Goal: Book appointment/travel/reservation

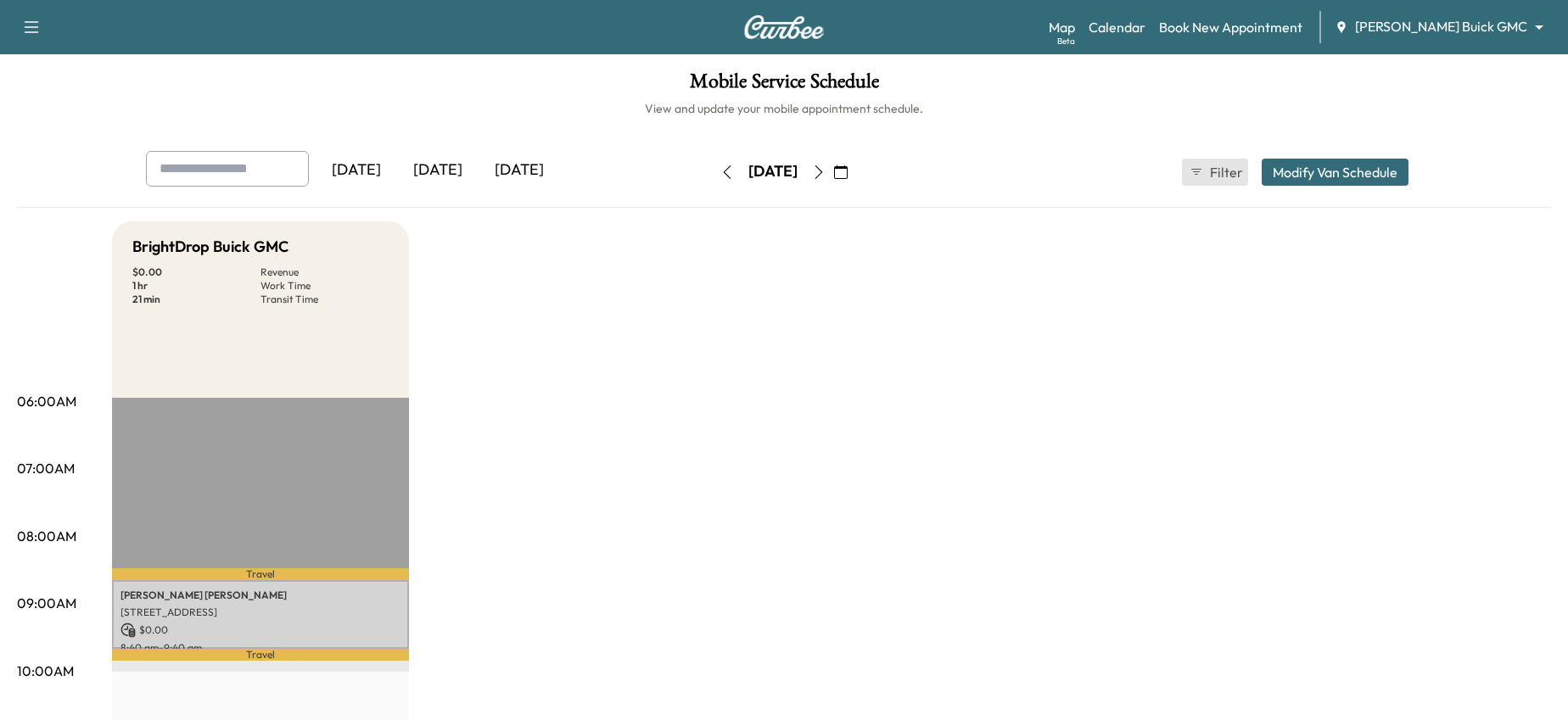
click at [1202, 163] on button "Filter" at bounding box center [1215, 172] width 66 height 27
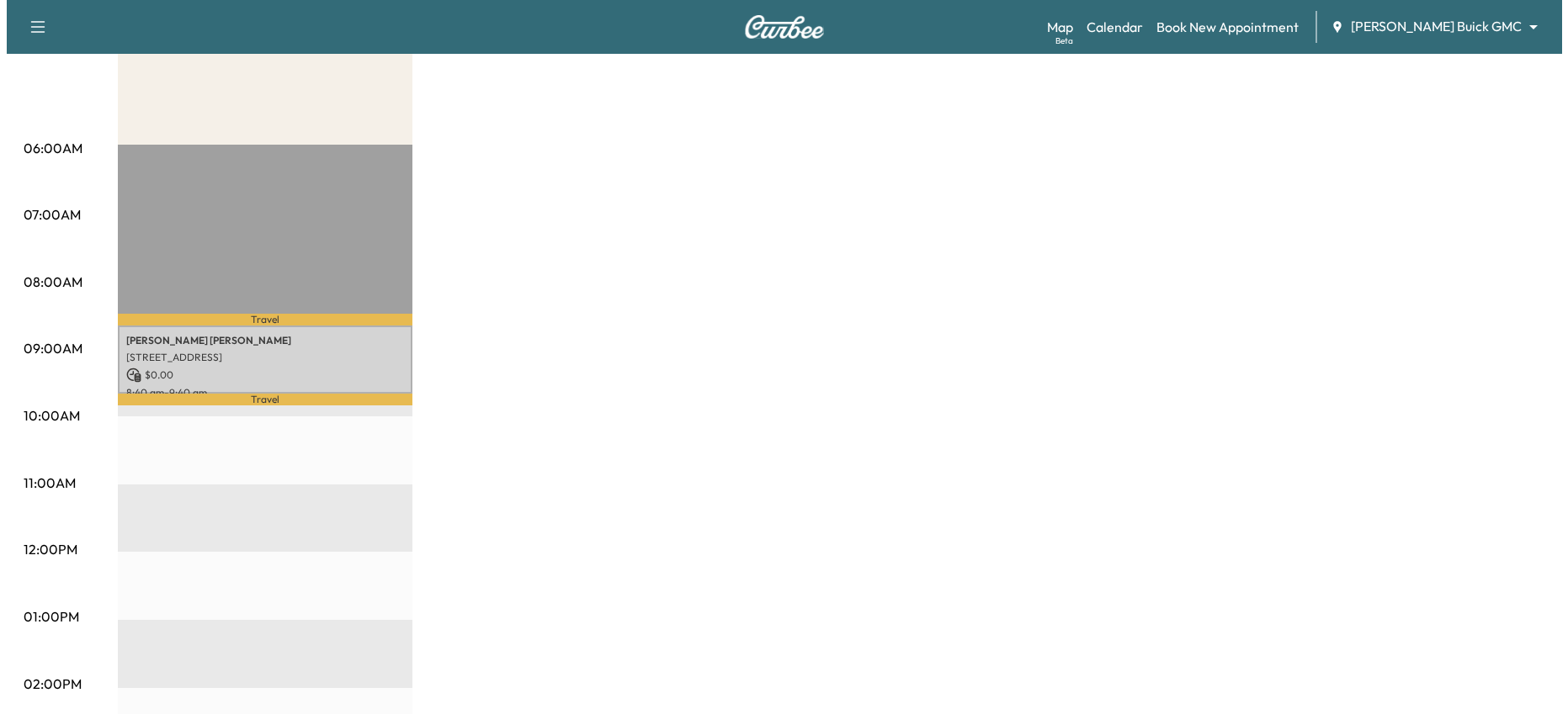
scroll to position [280, 0]
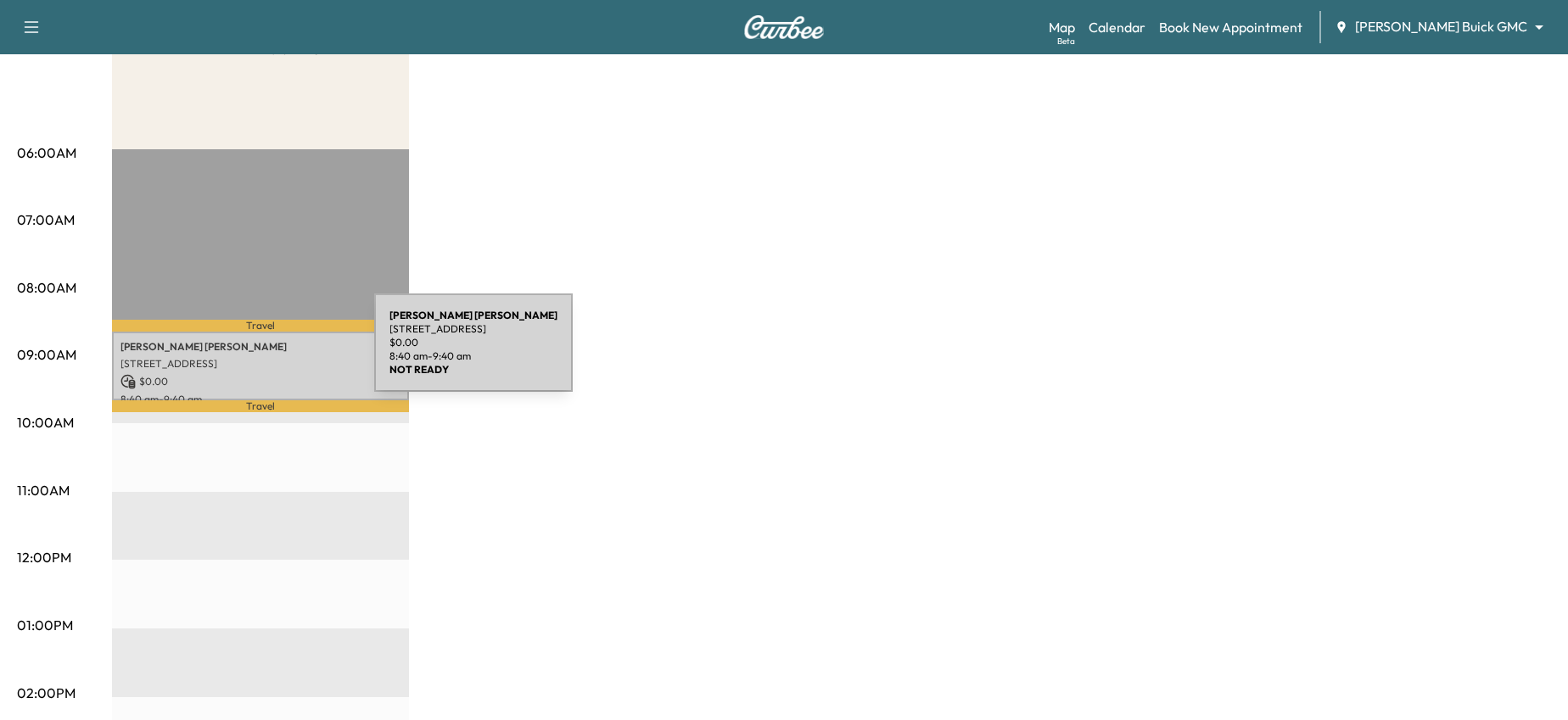
click at [247, 353] on div "Arianna Guevara 8214 Princeton Square Blvd E, Jacksonville, FL 32256, USA $ 0.0…" at bounding box center [261, 366] width 297 height 69
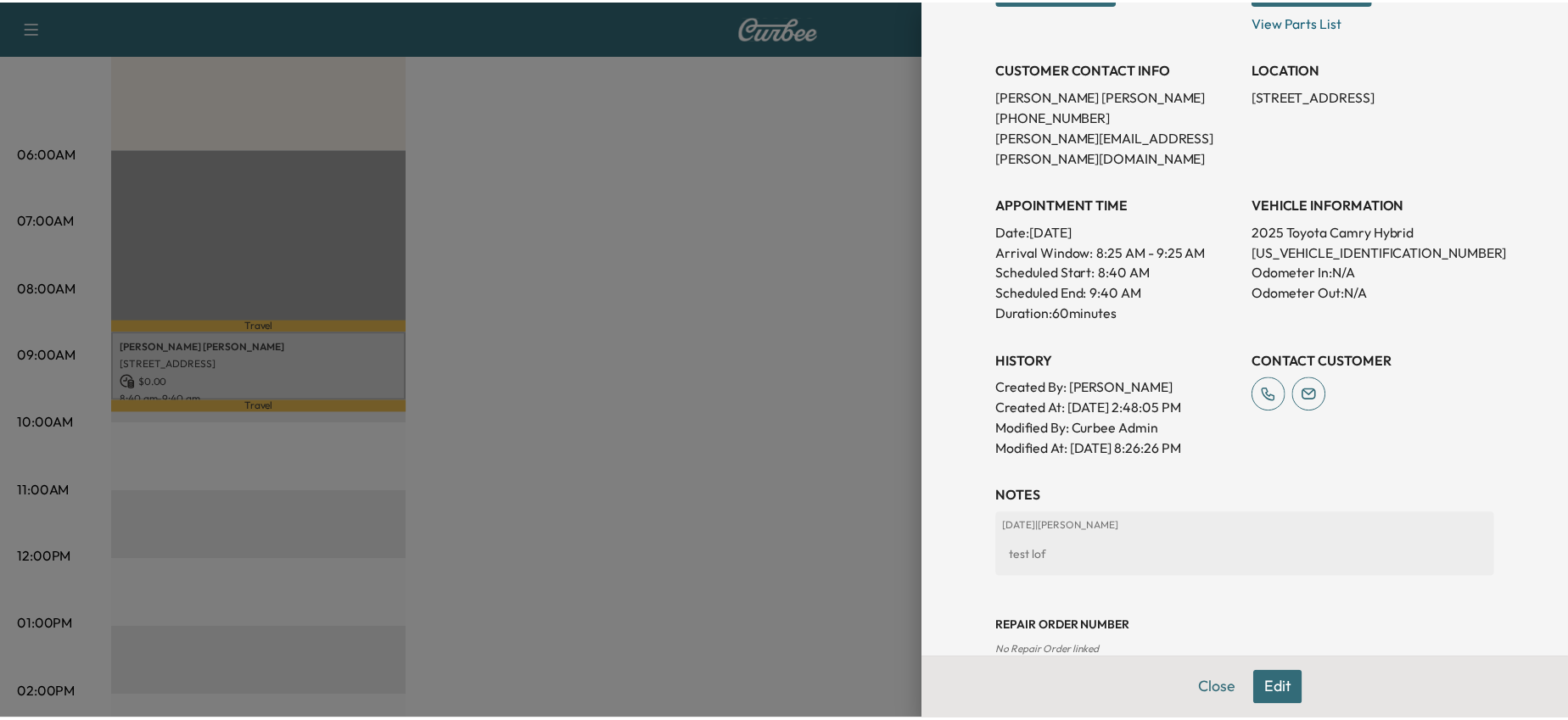
scroll to position [325, 0]
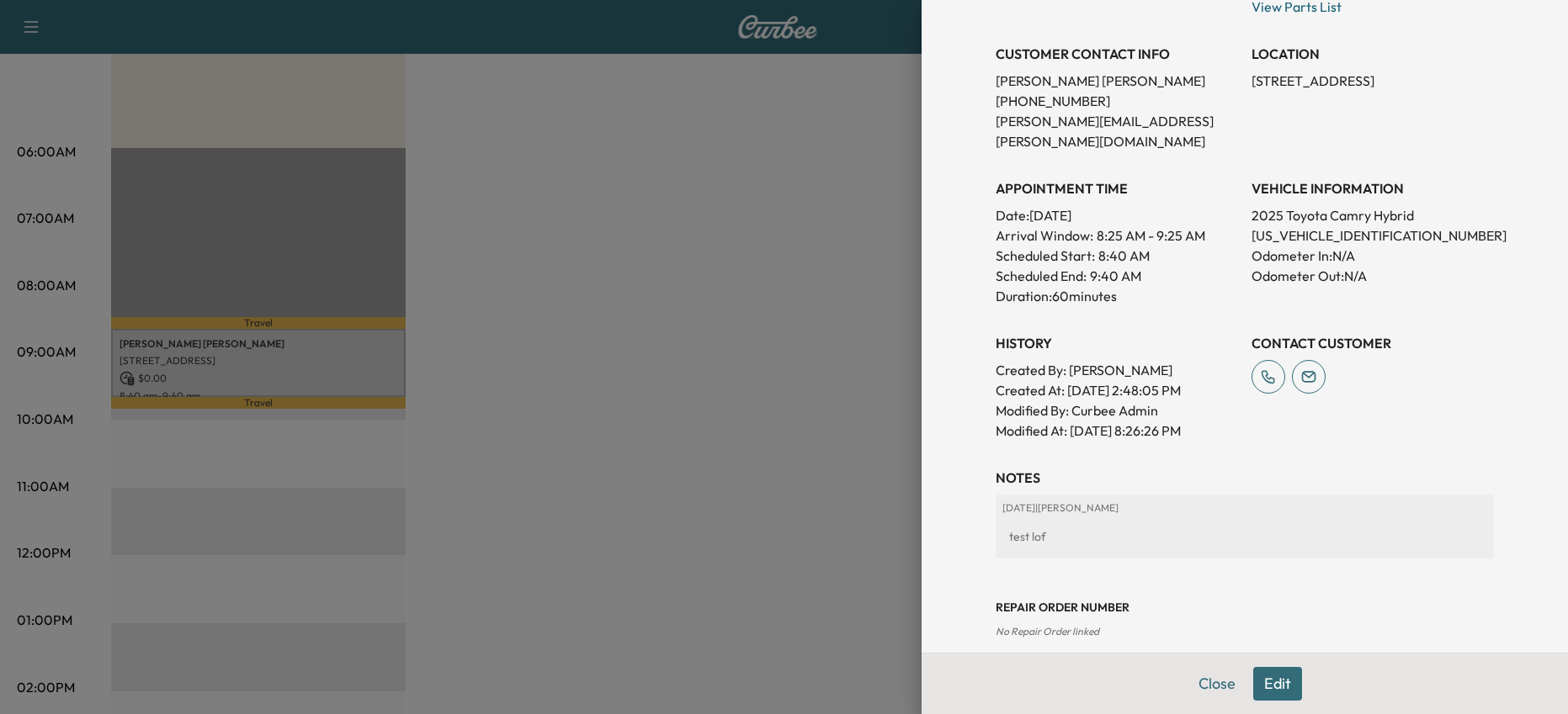
click at [689, 503] on div at bounding box center [784, 357] width 1568 height 714
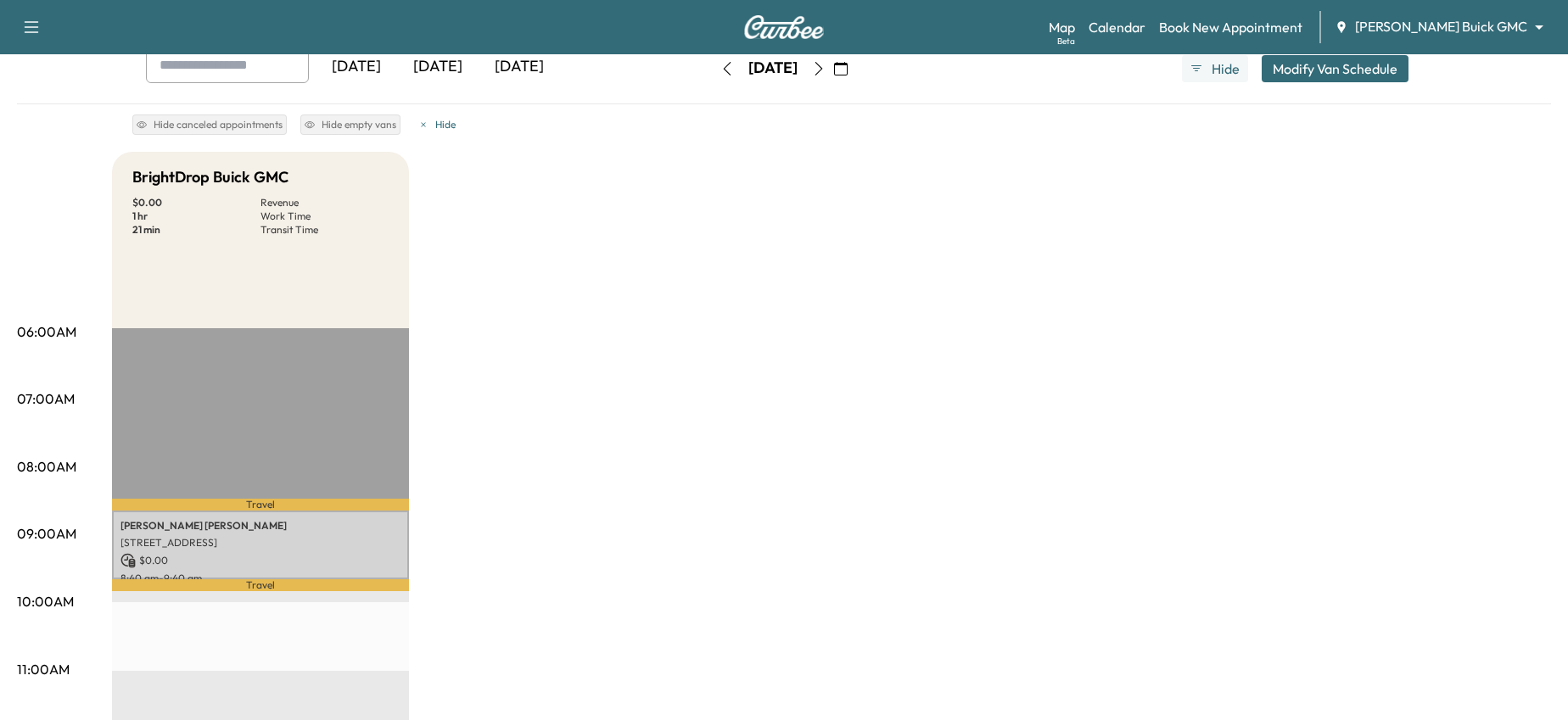
scroll to position [0, 0]
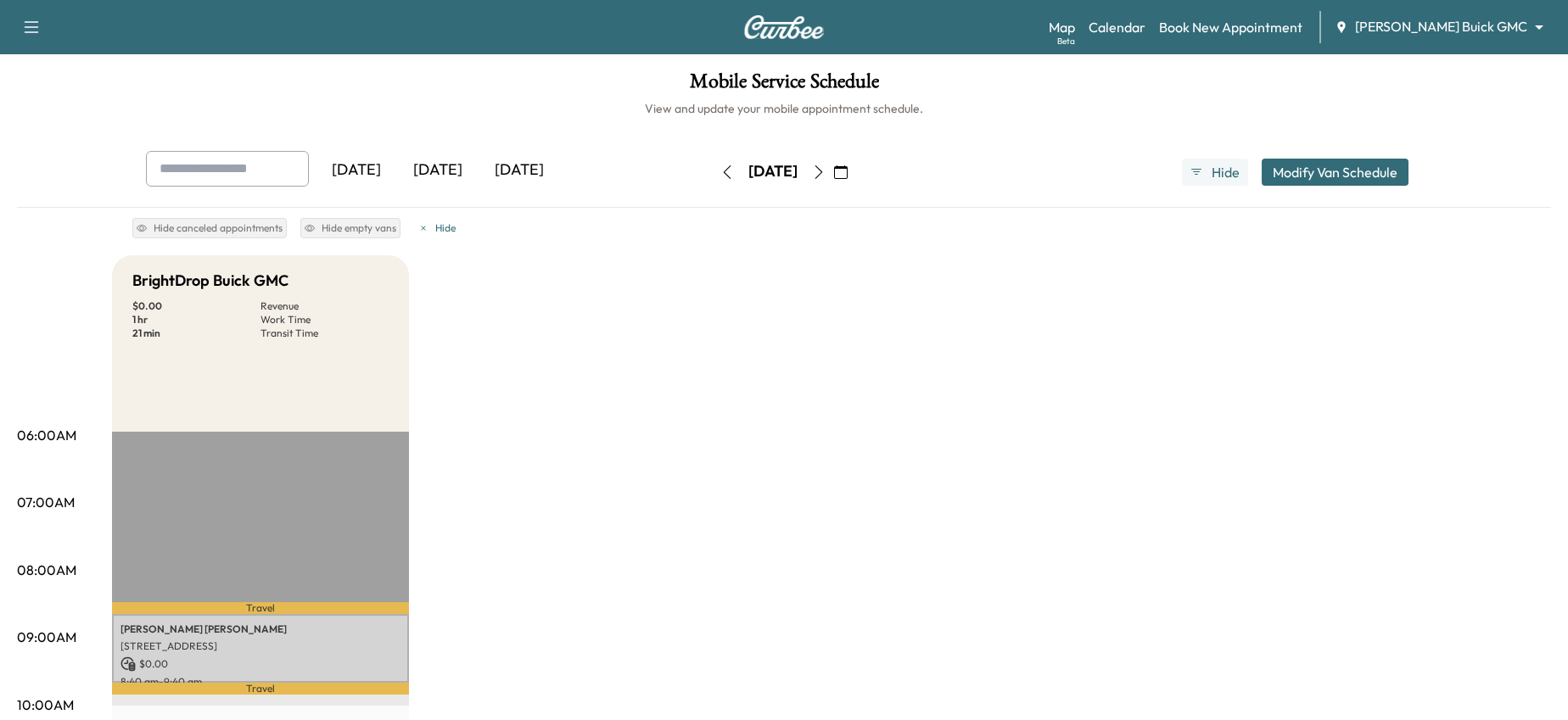
click at [833, 166] on button "button" at bounding box center [819, 172] width 28 height 27
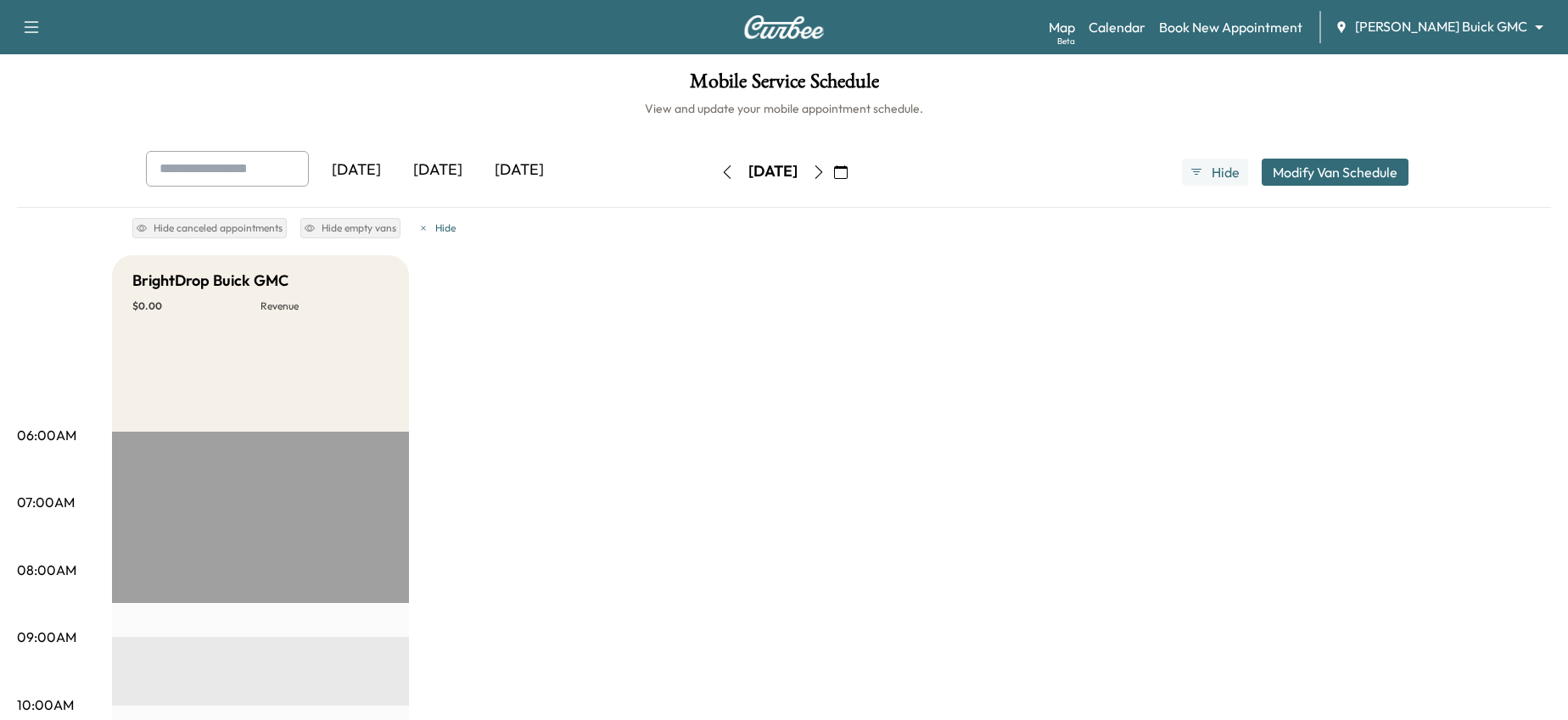
click at [720, 170] on icon "button" at bounding box center [727, 173] width 14 height 14
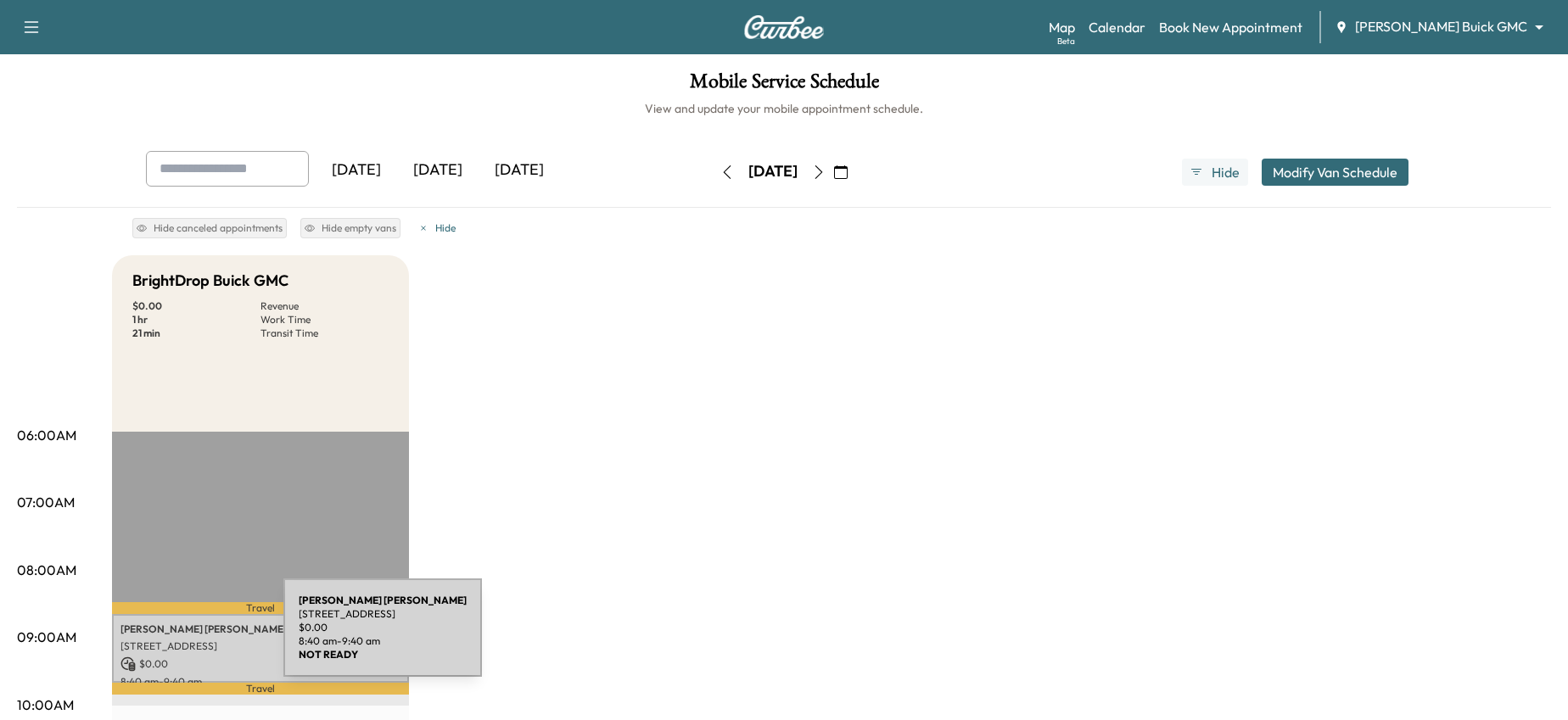
drag, startPoint x: 224, startPoint y: 620, endPoint x: 156, endPoint y: 638, distance: 70.3
click at [156, 640] on p "8214 Princeton Square Blvd E, Jacksonville, FL 32256, USA" at bounding box center [261, 647] width 280 height 14
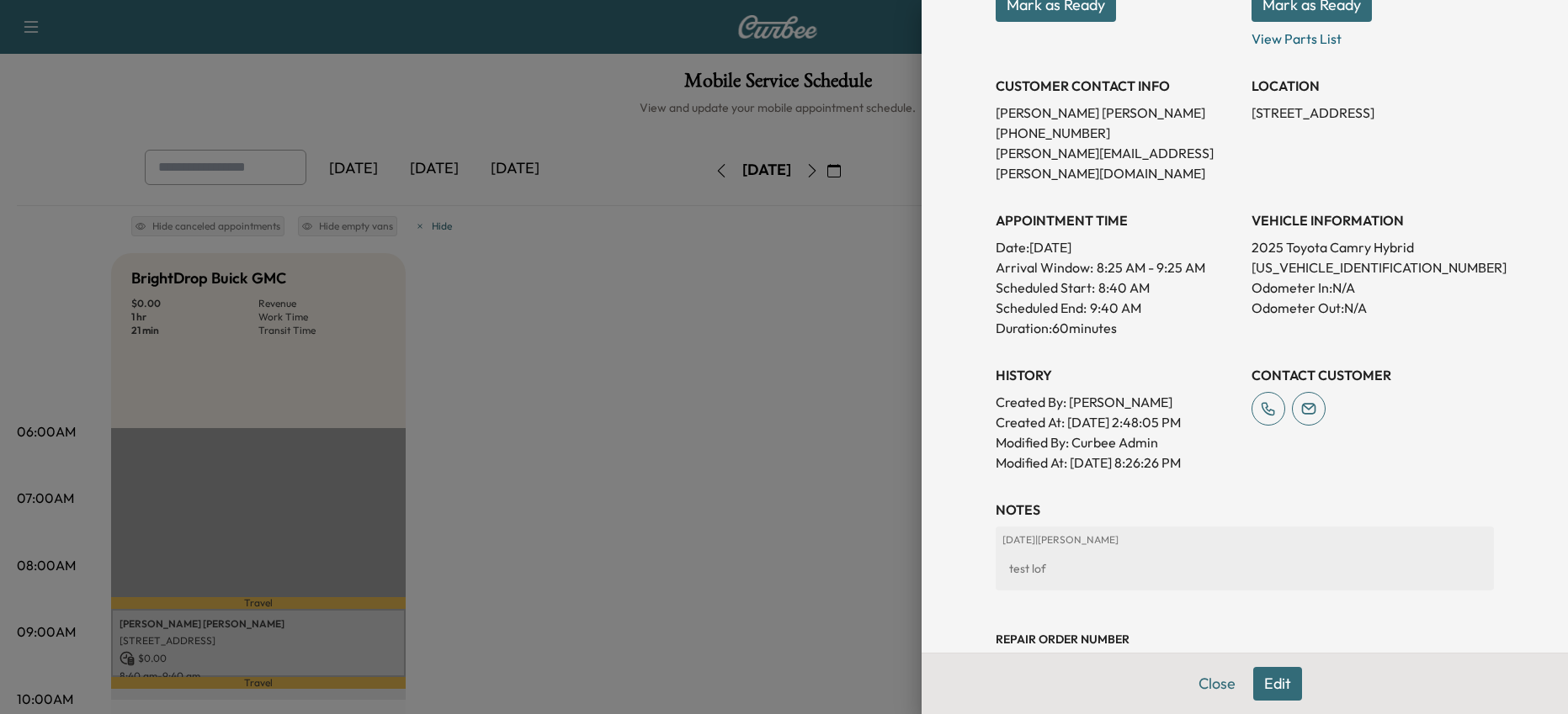
scroll to position [322, 0]
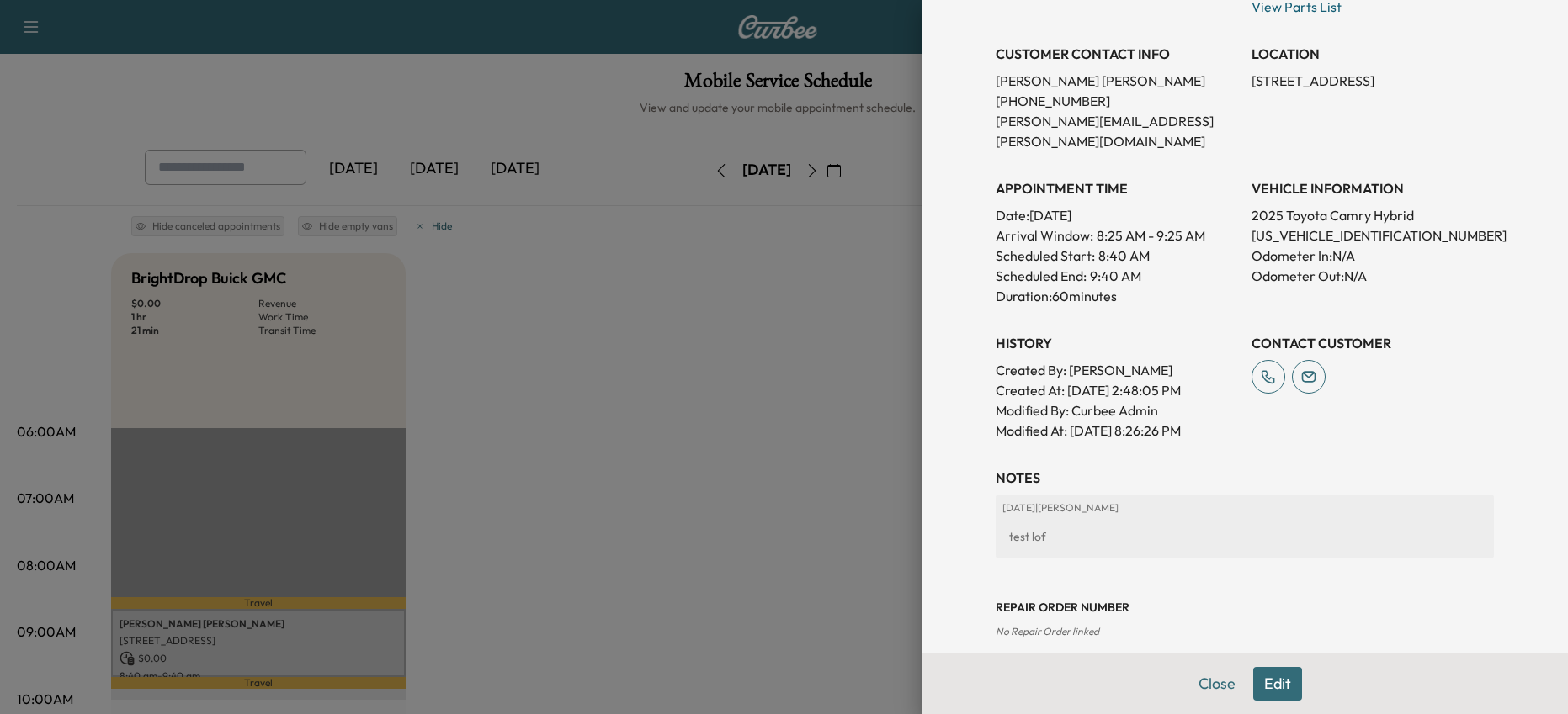
click at [1264, 673] on button "Edit" at bounding box center [1277, 683] width 49 height 33
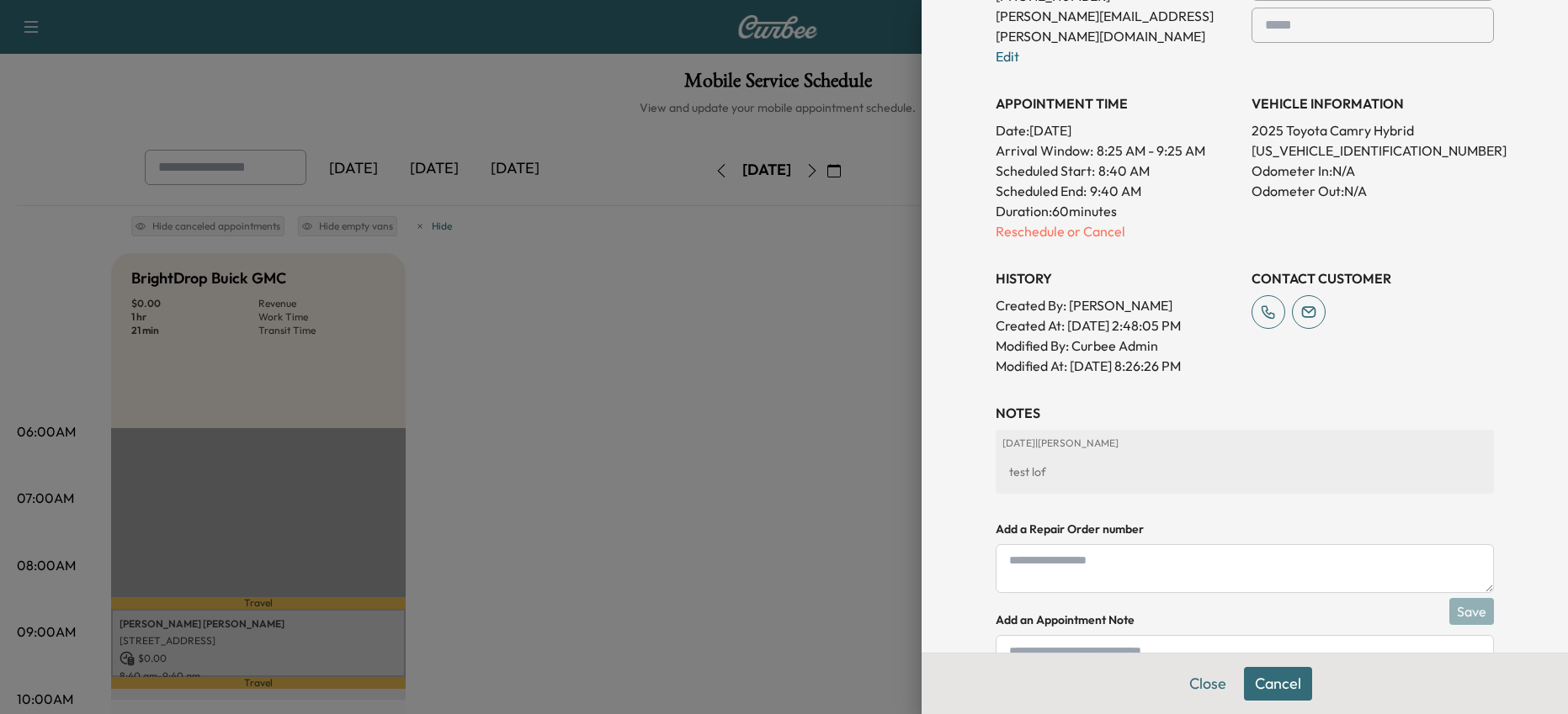
scroll to position [539, 0]
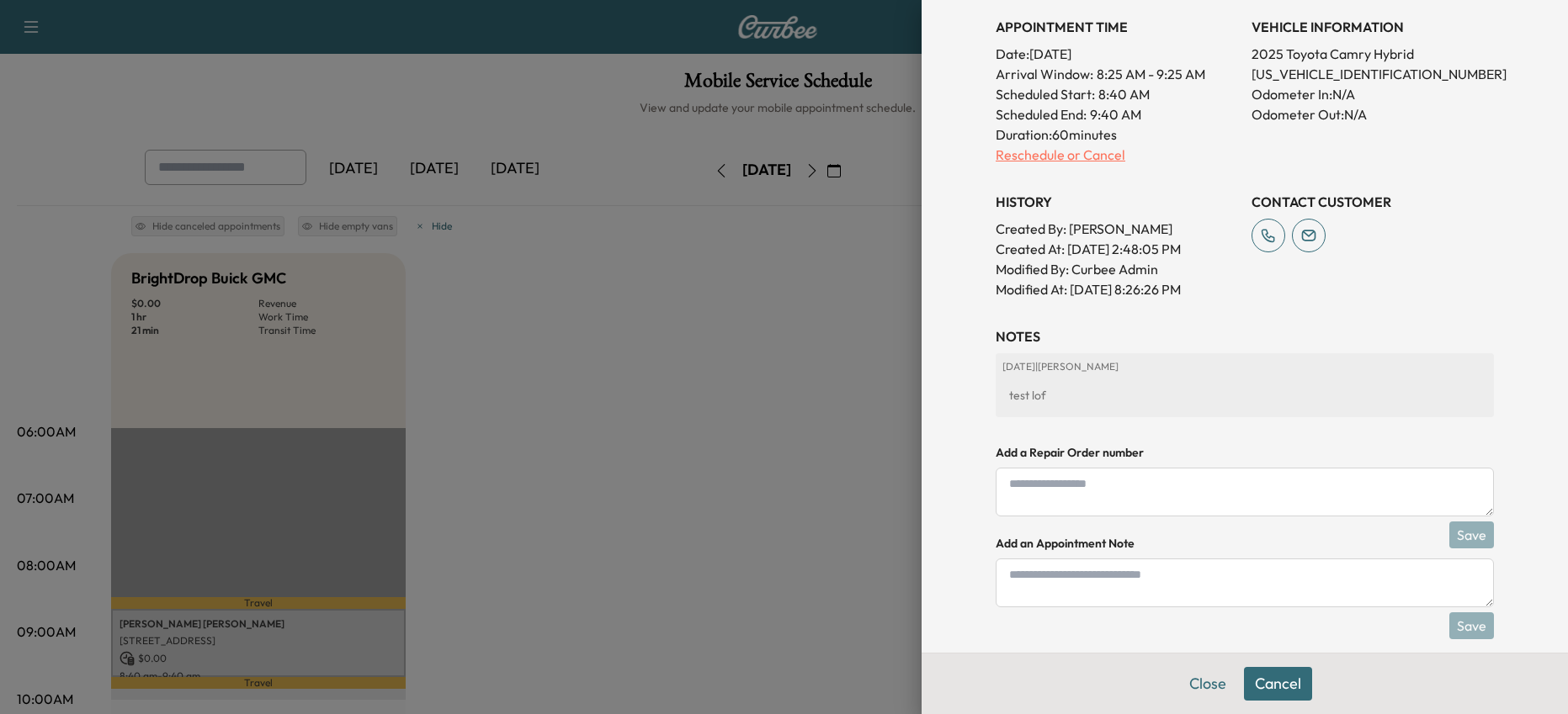
click at [1100, 145] on p "Reschedule or Cancel" at bounding box center [1117, 155] width 242 height 21
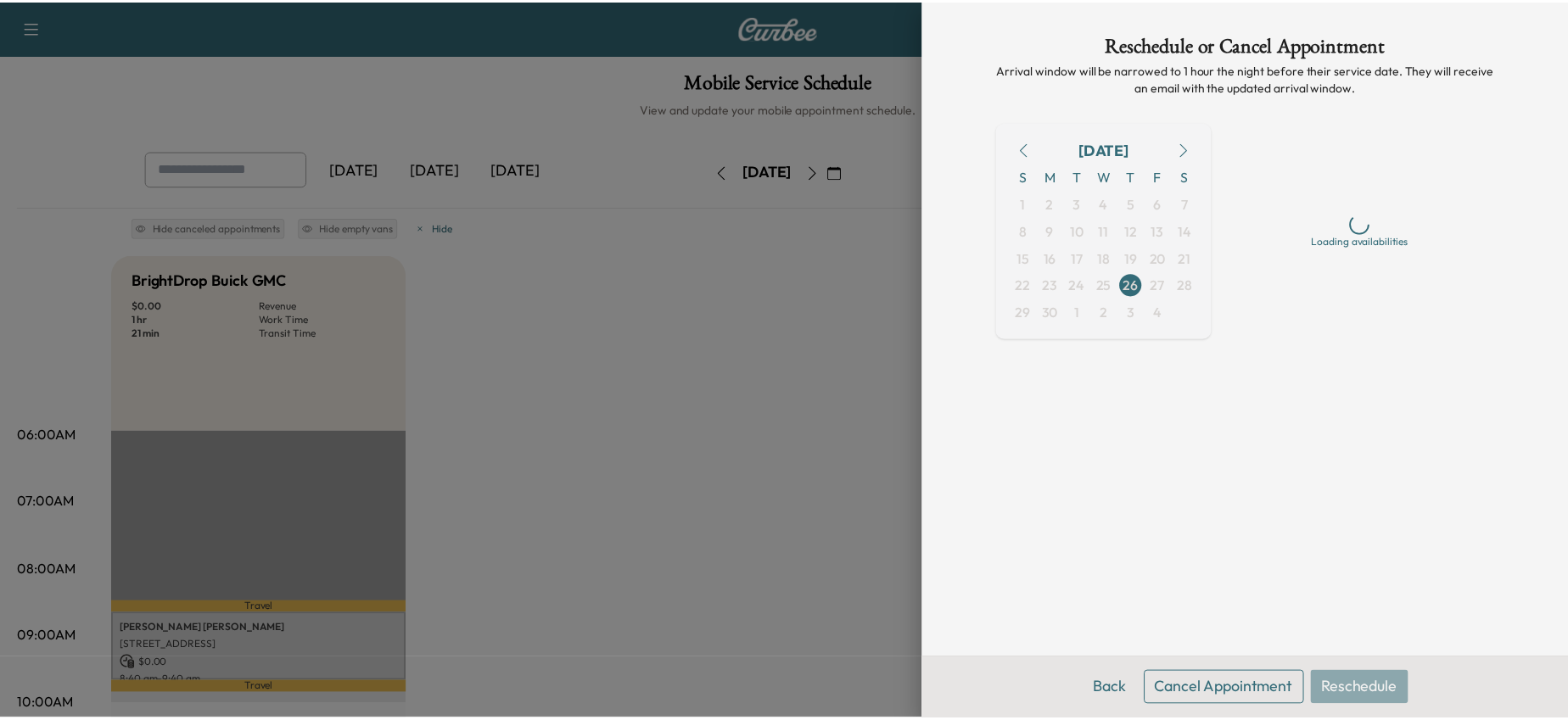
scroll to position [0, 0]
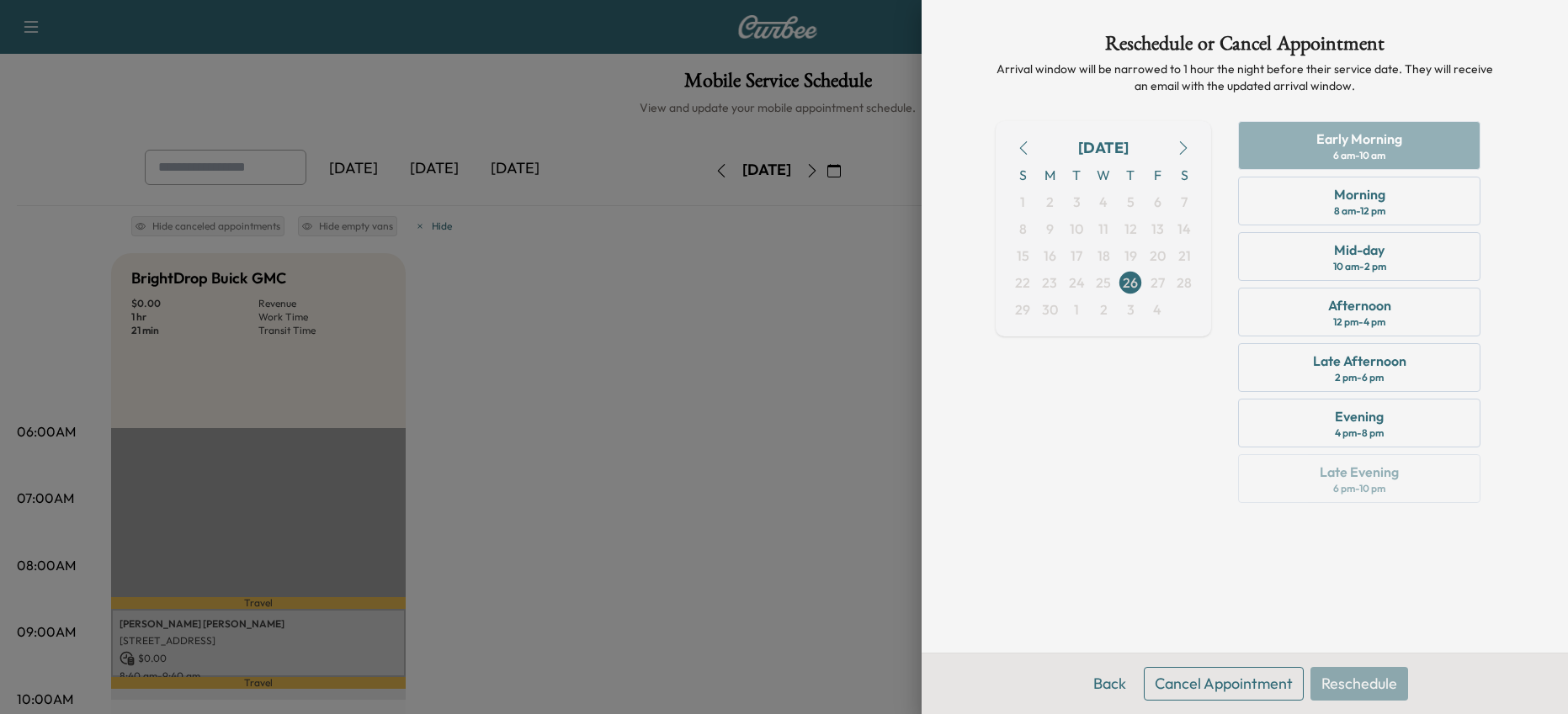
click at [1217, 677] on button "Cancel Appointment" at bounding box center [1224, 683] width 160 height 33
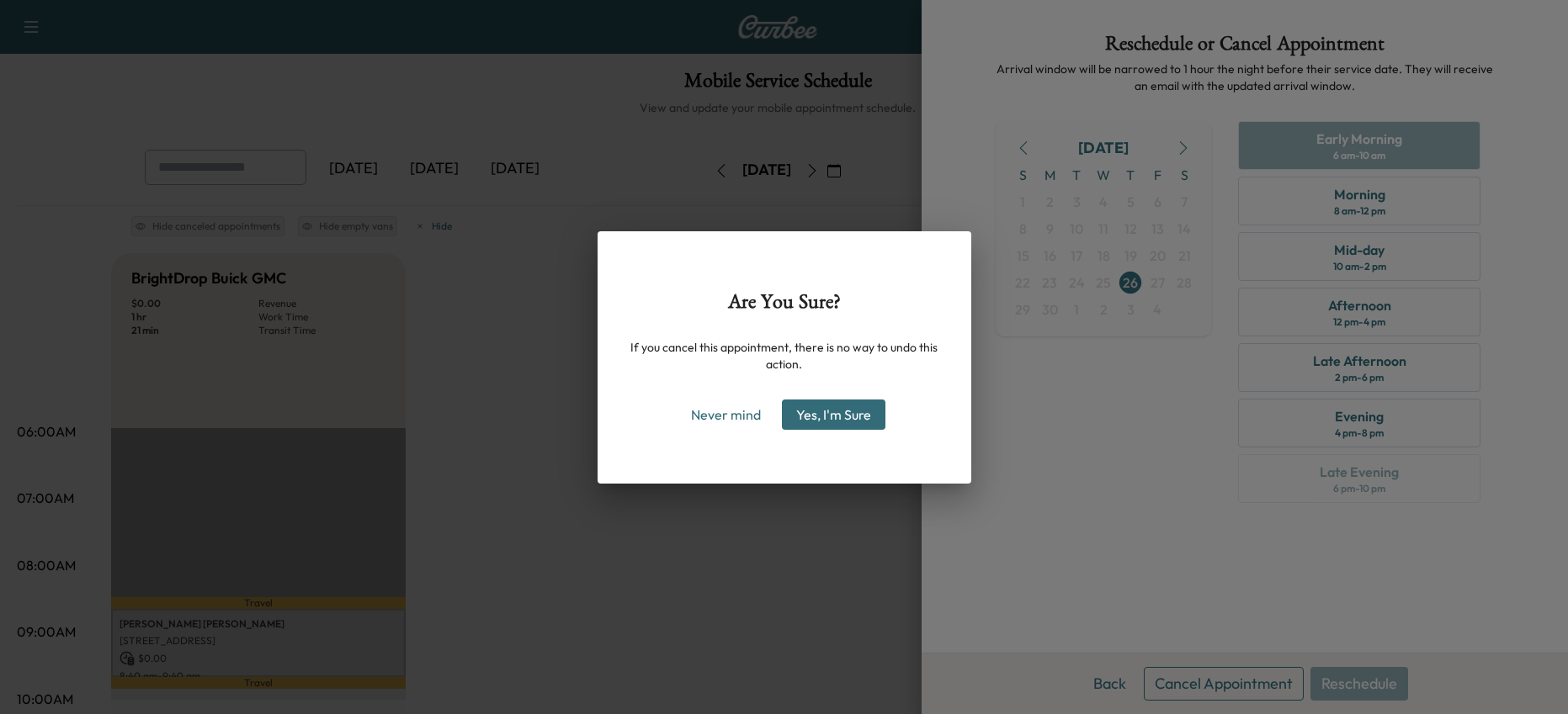
click at [834, 417] on button "Yes, I'm Sure" at bounding box center [833, 414] width 104 height 30
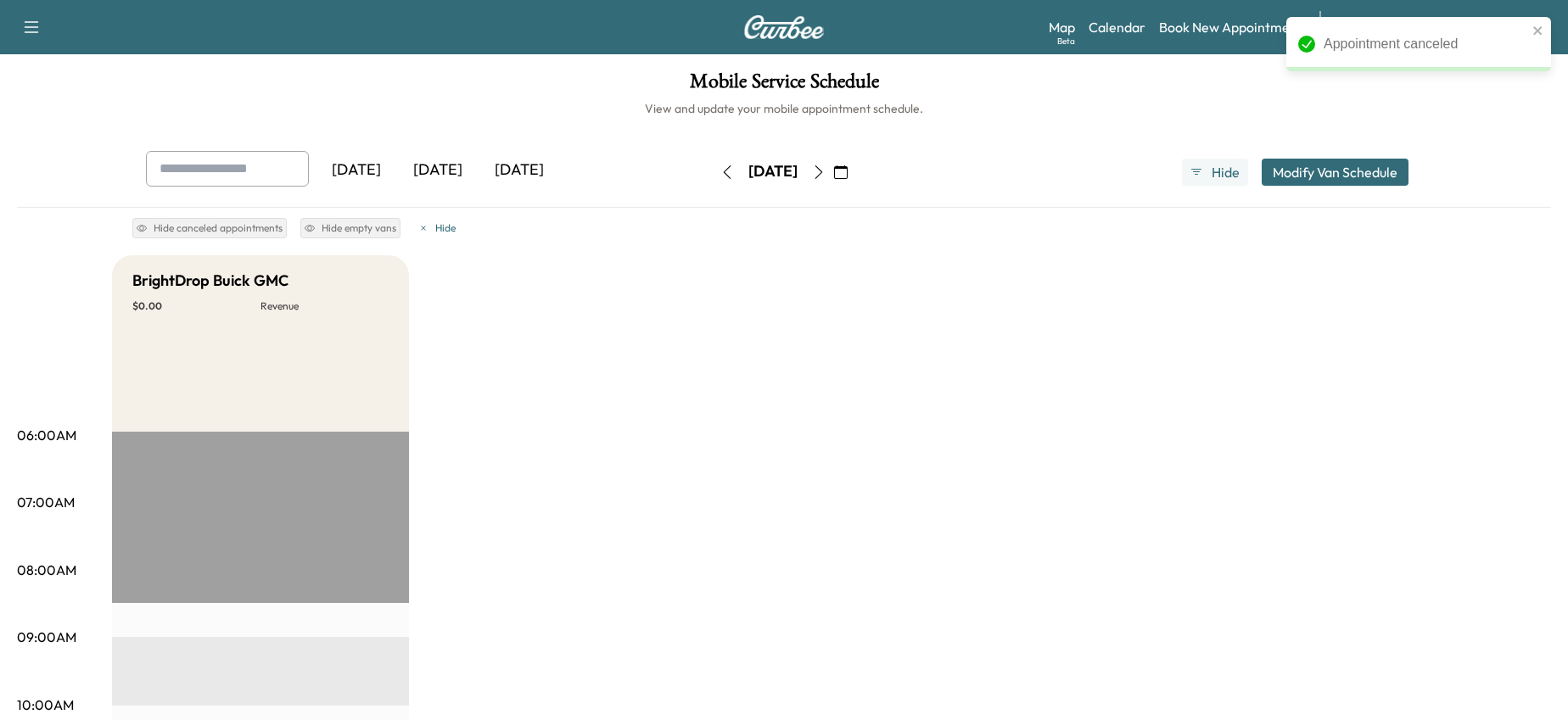
click at [825, 172] on icon "button" at bounding box center [819, 173] width 14 height 14
click at [823, 173] on icon "button" at bounding box center [819, 173] width 8 height 14
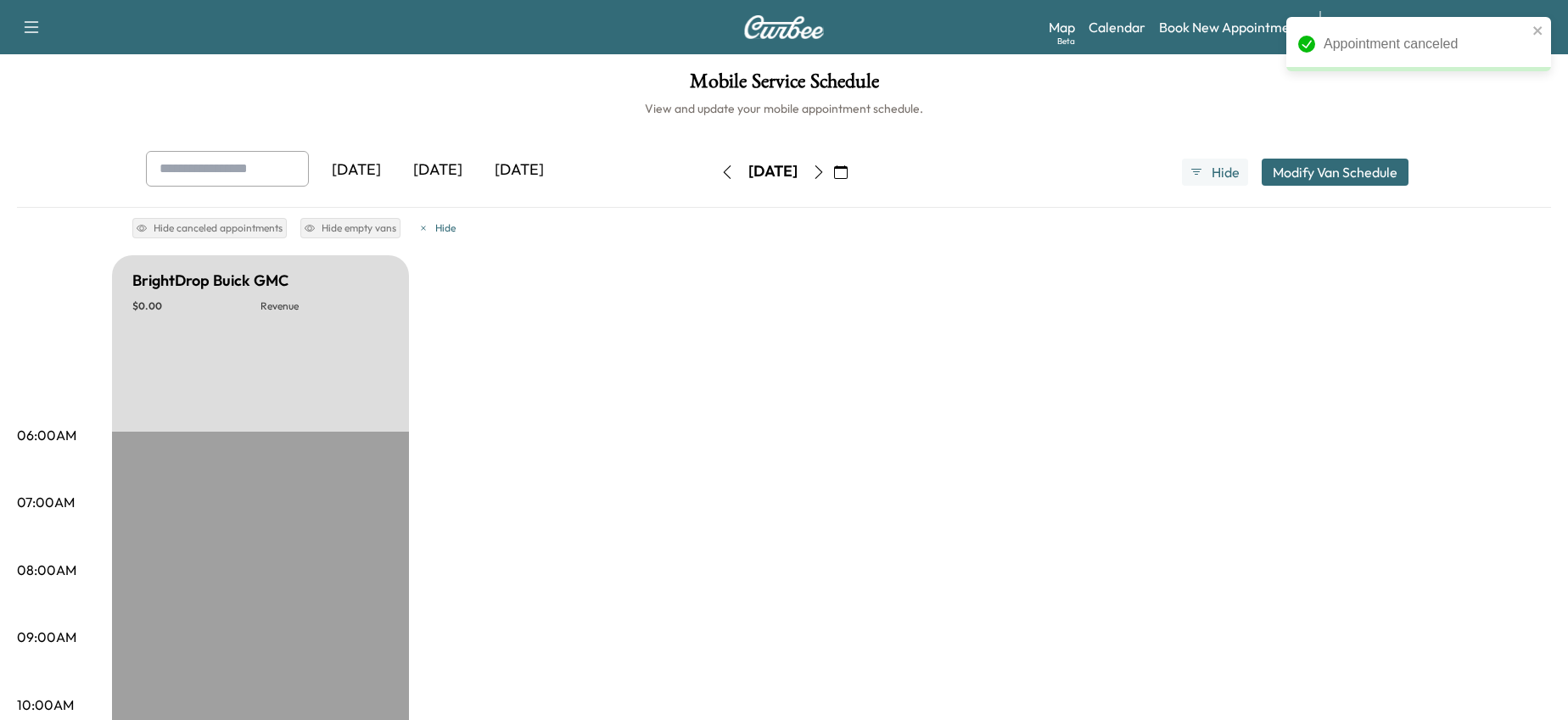
click at [825, 173] on icon "button" at bounding box center [819, 173] width 14 height 14
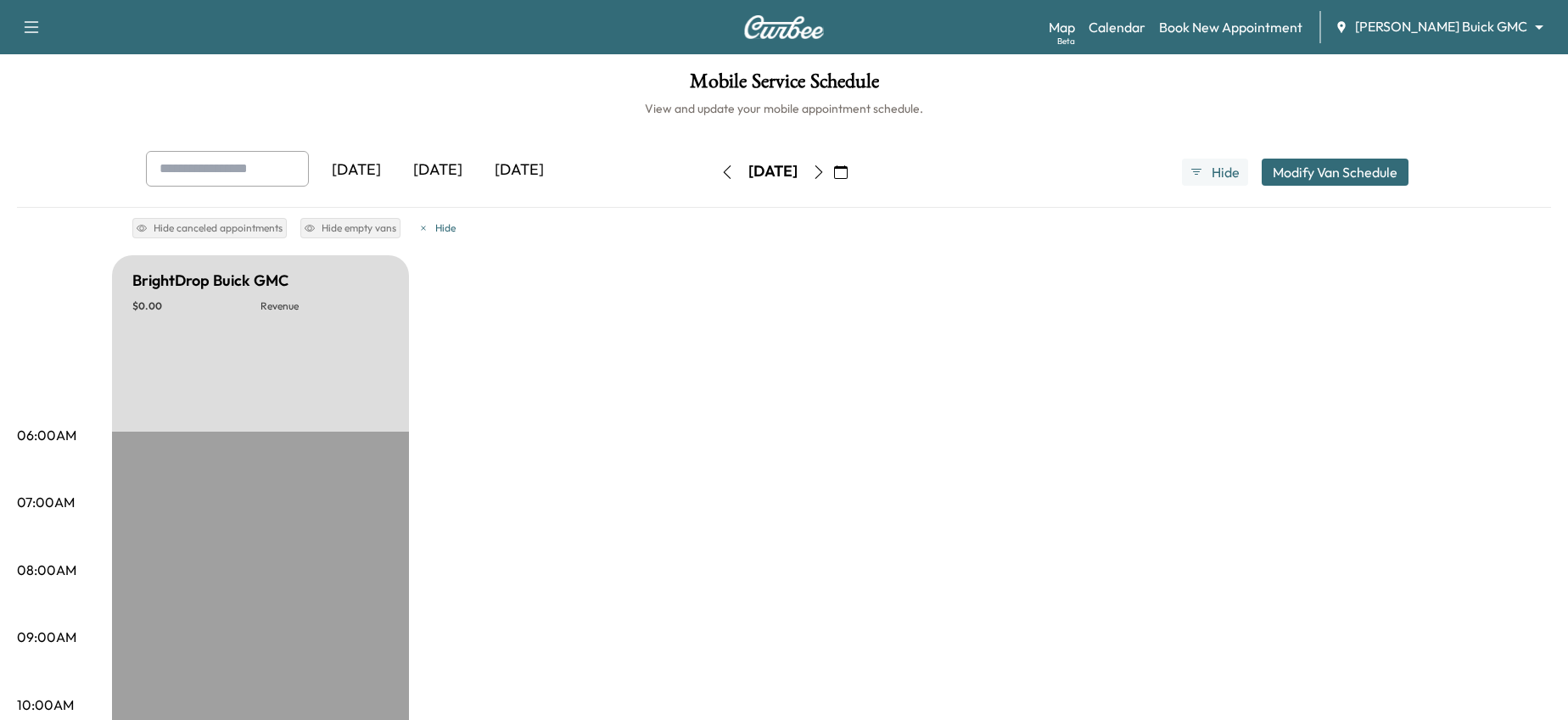
click at [825, 173] on icon "button" at bounding box center [819, 173] width 14 height 14
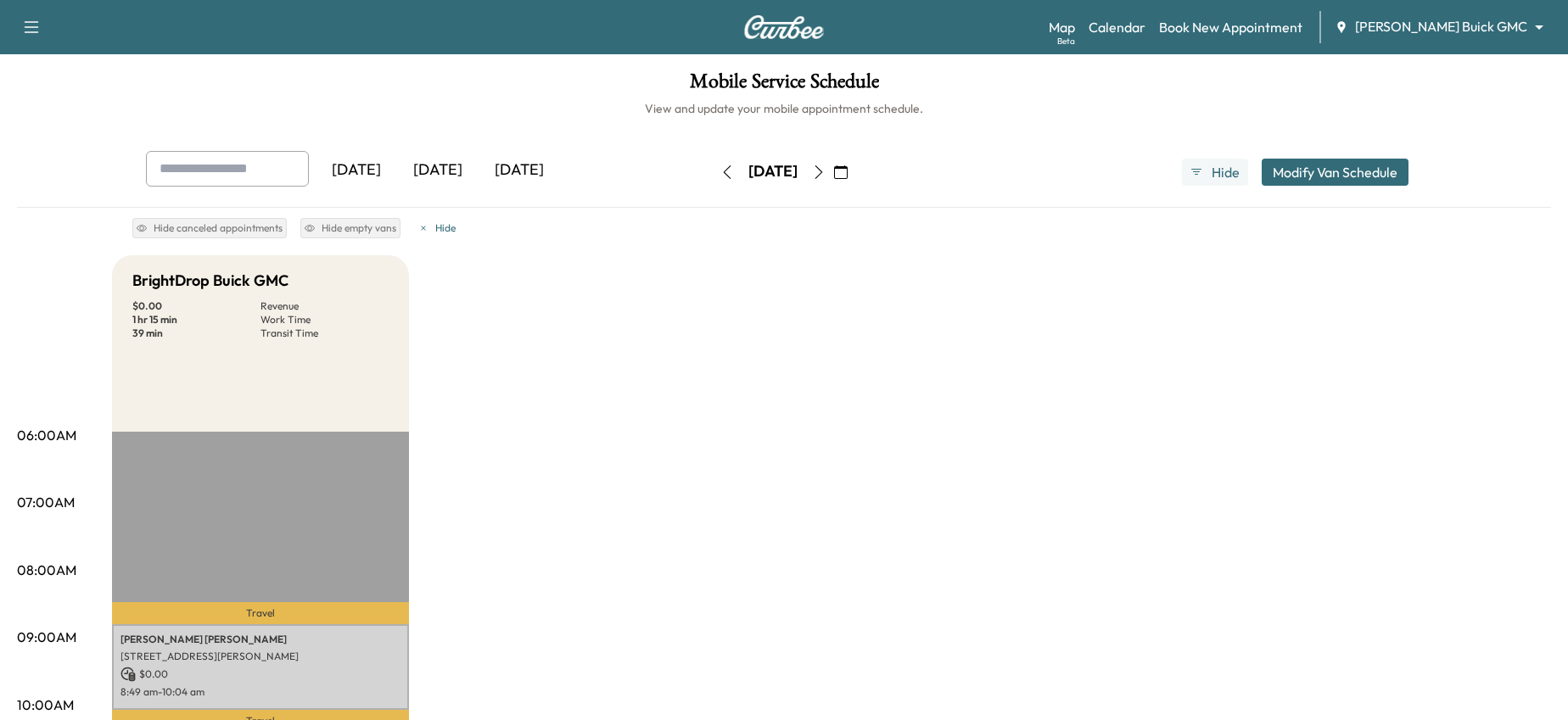
click at [825, 174] on icon "button" at bounding box center [819, 173] width 14 height 14
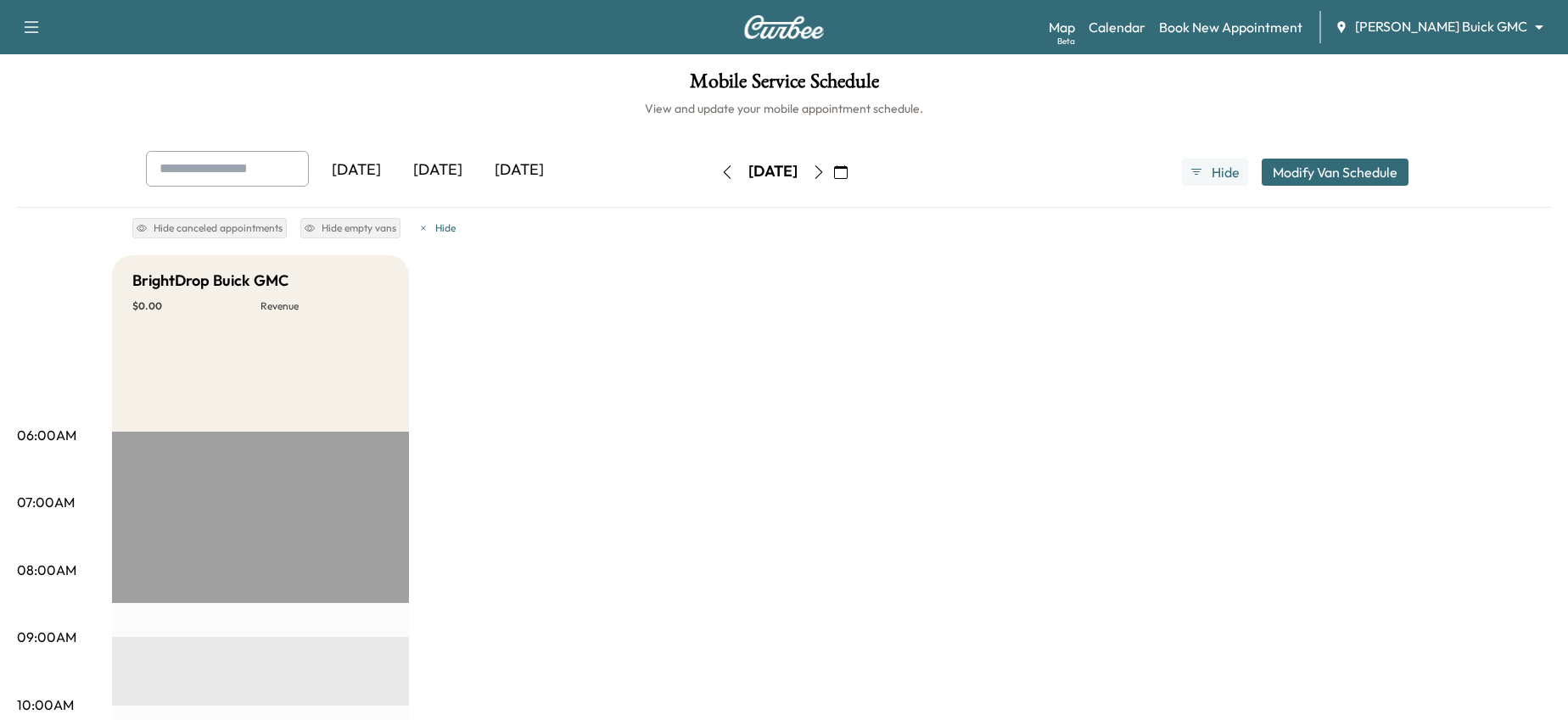
click at [832, 170] on button "button" at bounding box center [819, 172] width 28 height 27
click at [833, 170] on button "button" at bounding box center [819, 172] width 28 height 27
click at [825, 170] on icon "button" at bounding box center [819, 173] width 14 height 14
click at [684, 183] on div "Yesterday Today Tomorrow Friday, July 4 July 2025 S M T W T F S 29 30 1 2 3 4 5…" at bounding box center [784, 172] width 1304 height 42
click at [713, 179] on button "button" at bounding box center [727, 172] width 28 height 27
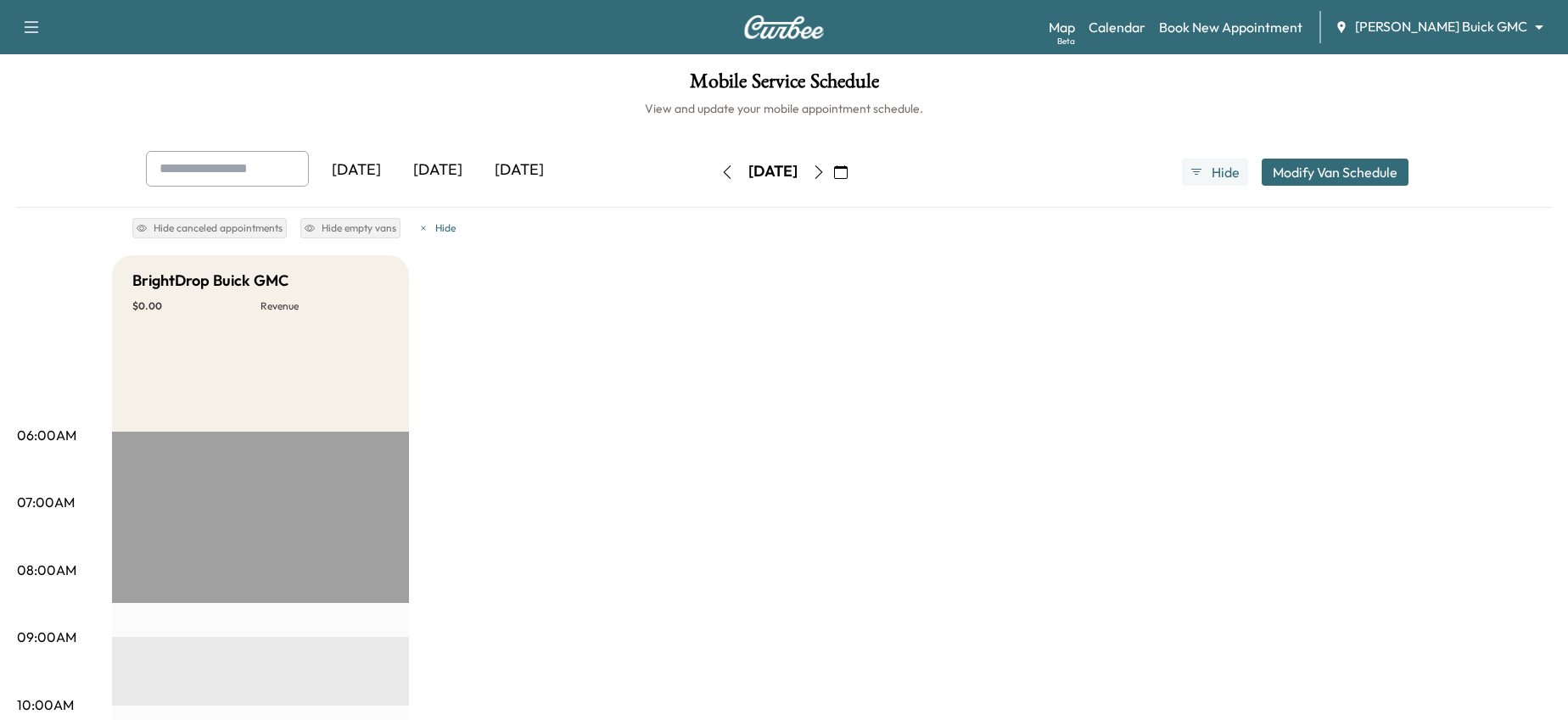
click at [713, 179] on button "button" at bounding box center [727, 172] width 28 height 27
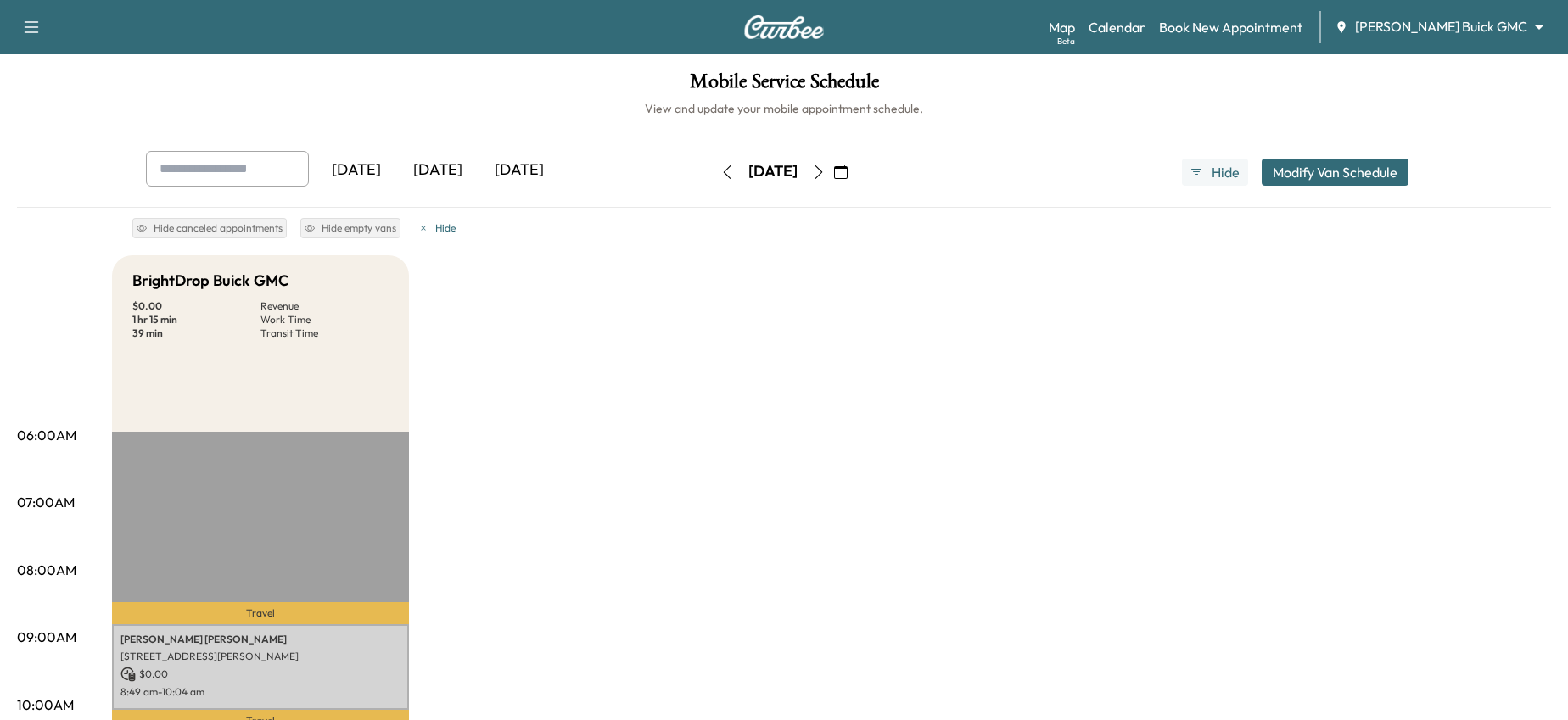
click at [1490, 24] on body "Support Log Out Map Beta Calendar Book New Appointment Nimnicht Buick GMC *****…" at bounding box center [784, 360] width 1568 height 720
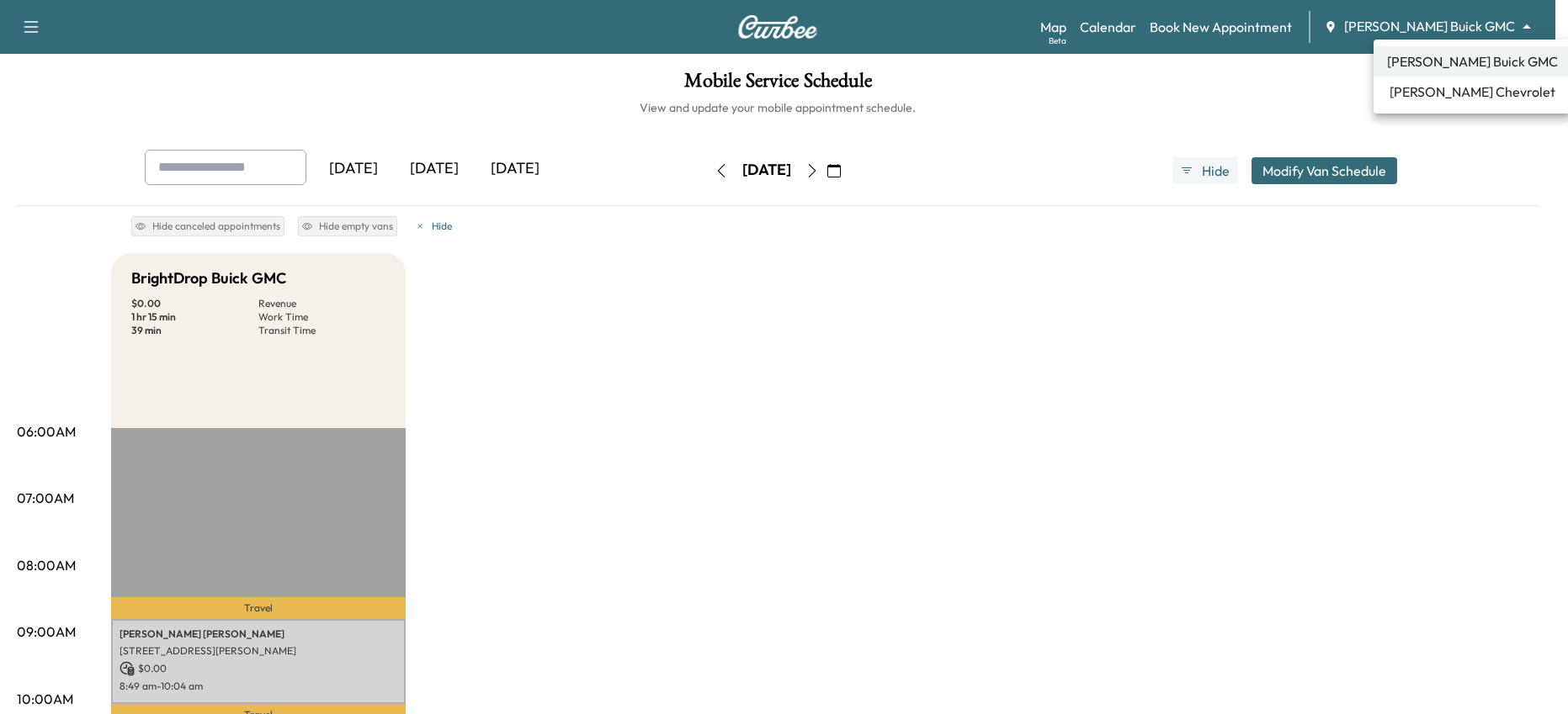
click at [1461, 86] on span "[PERSON_NAME] Chevrolet" at bounding box center [1473, 92] width 166 height 21
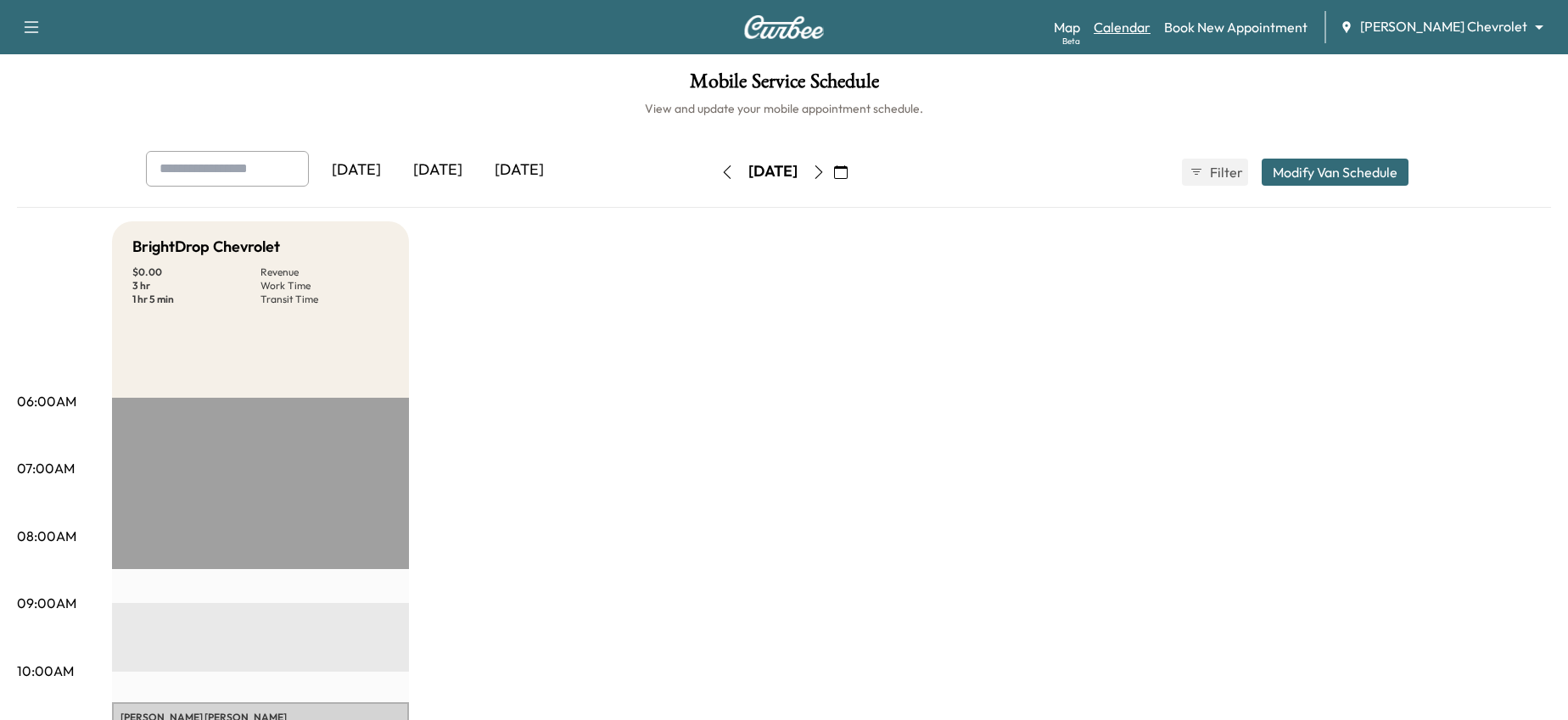
click at [1151, 33] on link "Calendar" at bounding box center [1122, 28] width 57 height 21
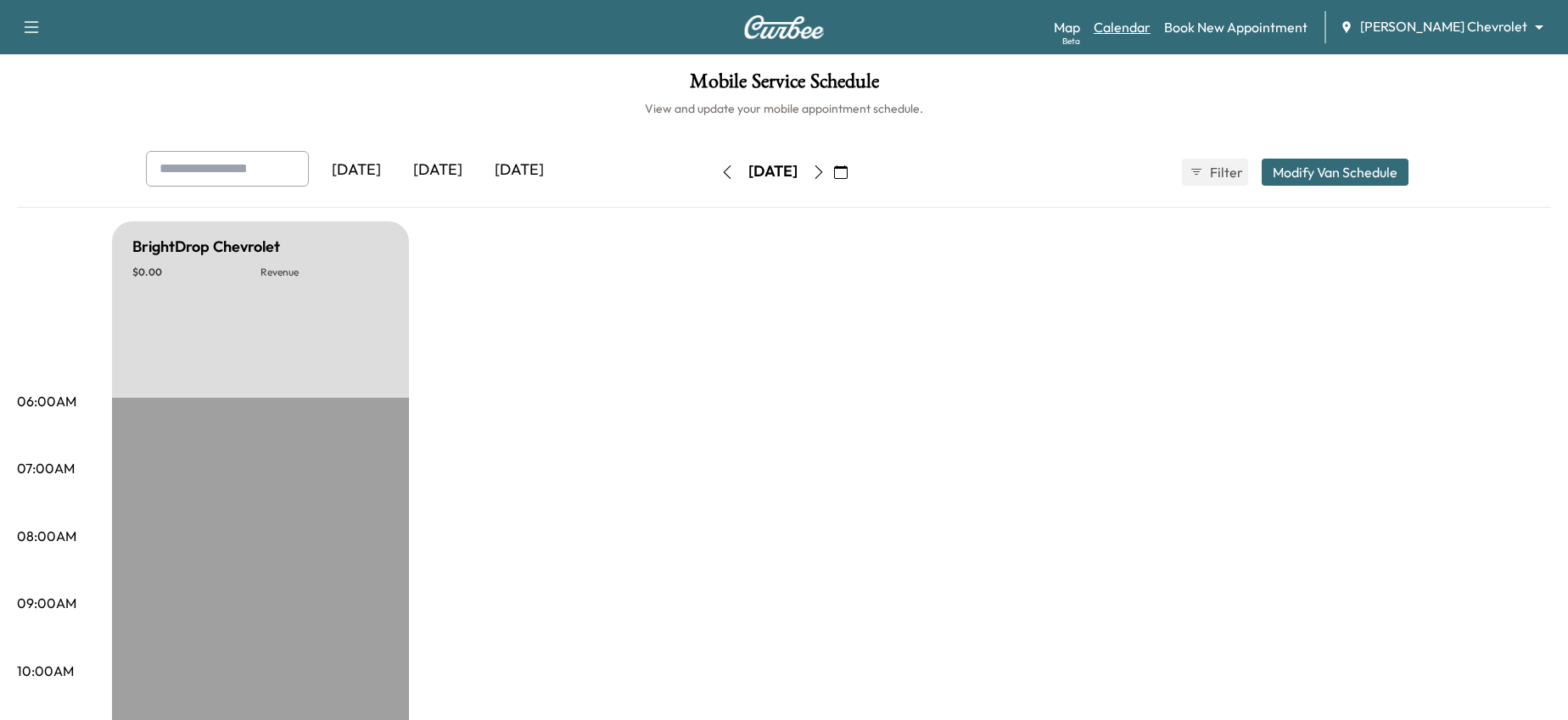
click at [1151, 22] on link "Calendar" at bounding box center [1122, 28] width 57 height 21
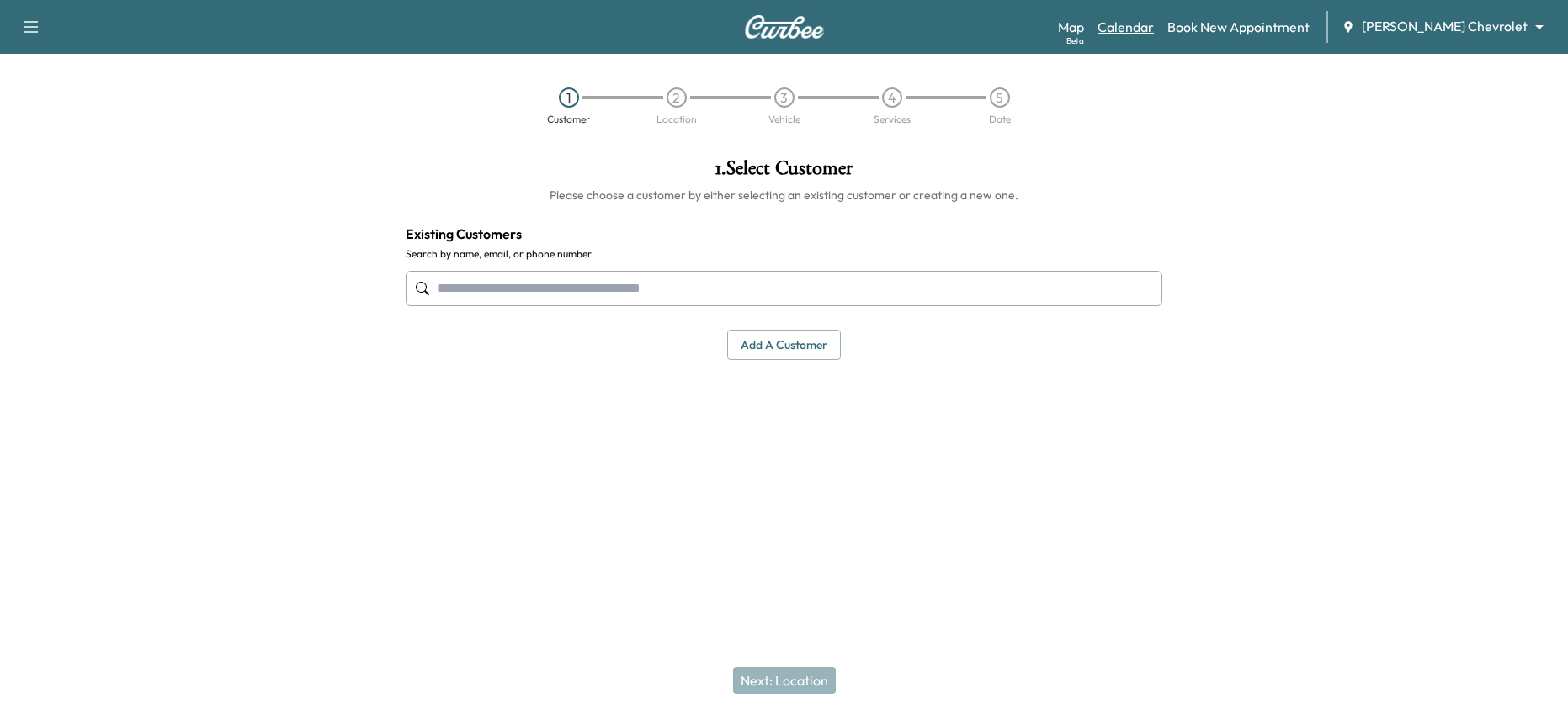
click at [1154, 25] on link "Calendar" at bounding box center [1126, 27] width 57 height 21
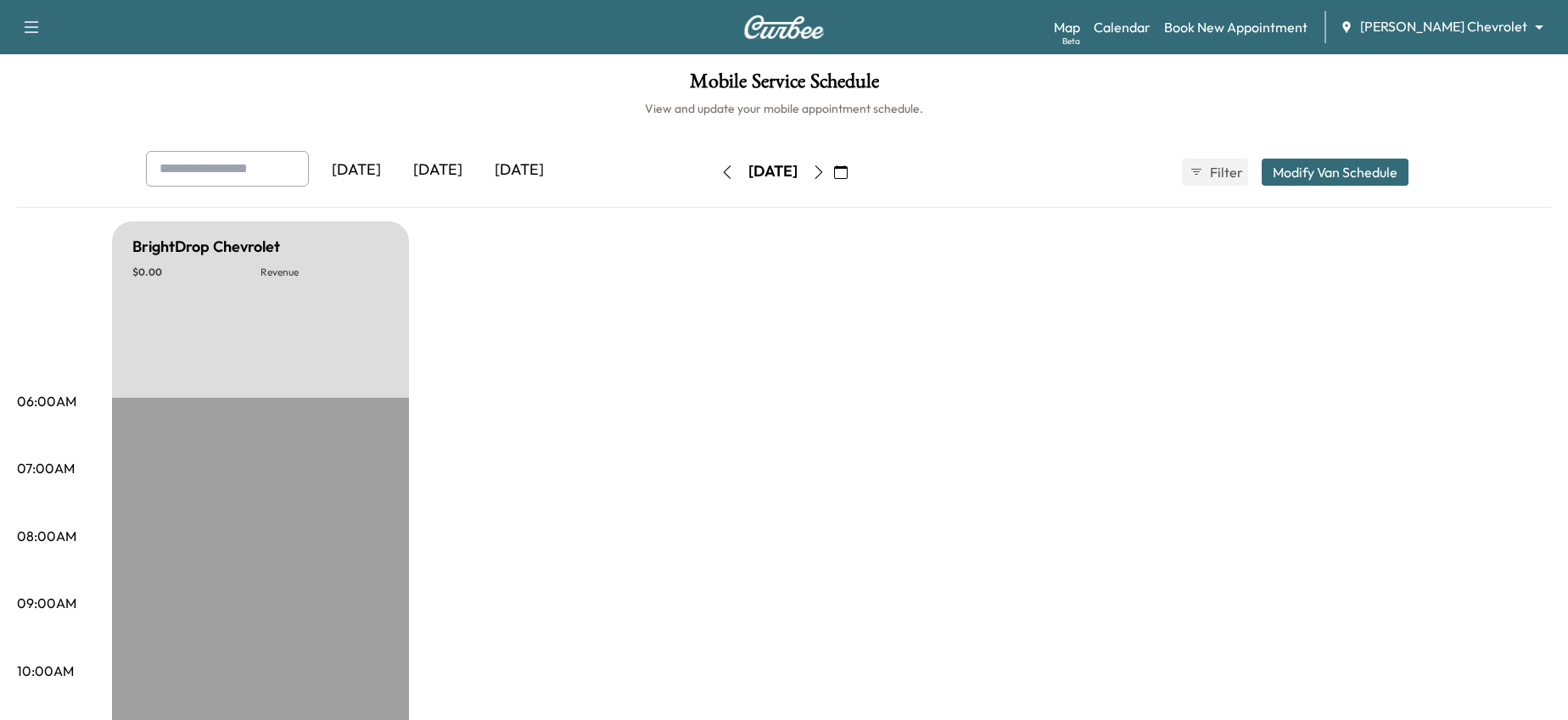
click at [848, 172] on icon "button" at bounding box center [841, 173] width 14 height 14
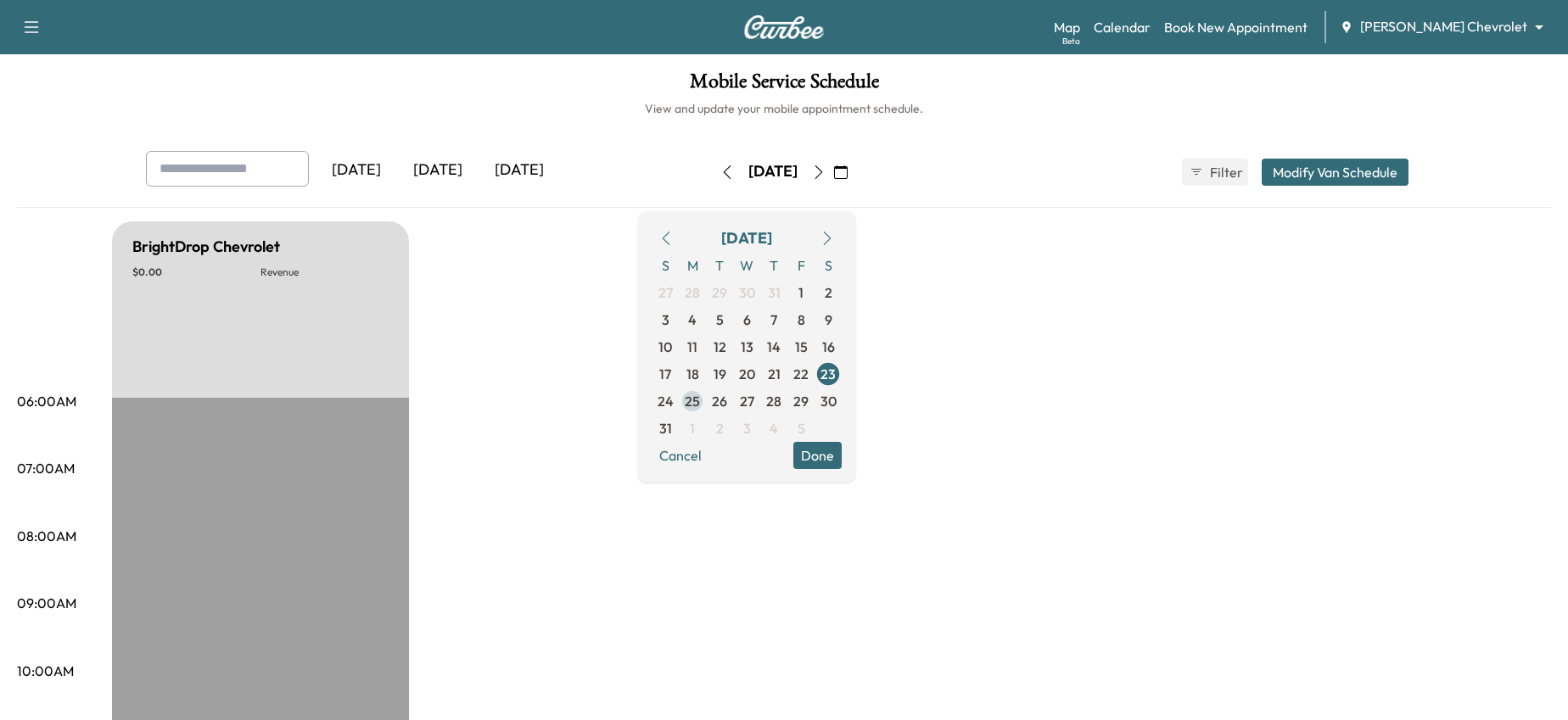
click at [700, 405] on span "25" at bounding box center [692, 401] width 16 height 21
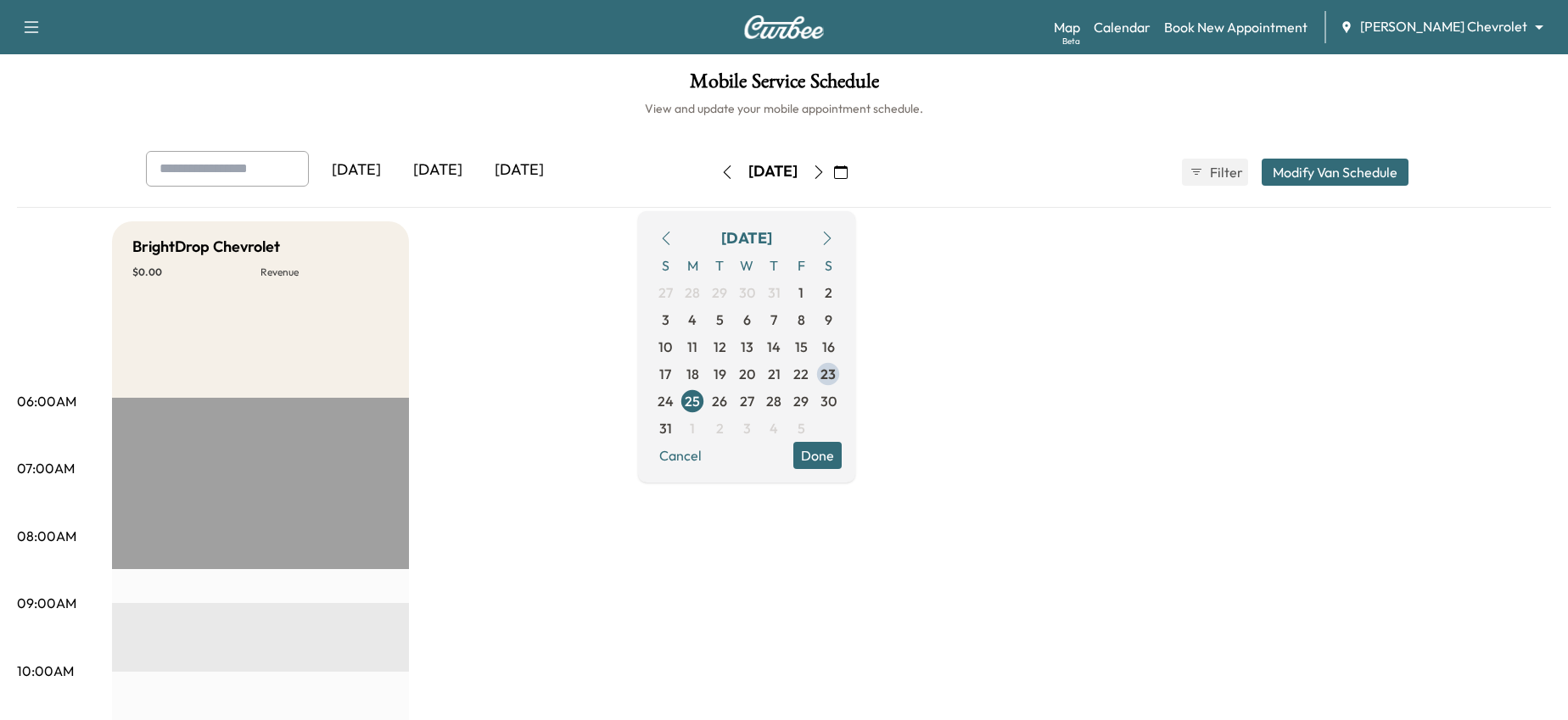
click at [825, 166] on icon "button" at bounding box center [819, 173] width 14 height 14
click at [825, 169] on icon "button" at bounding box center [819, 173] width 14 height 14
